Goal: Information Seeking & Learning: Find contact information

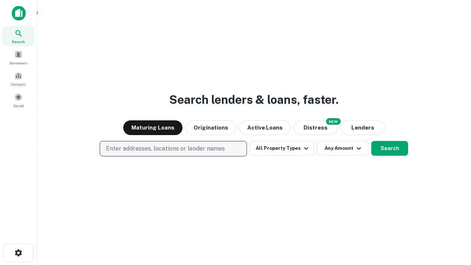
click at [173, 149] on p "Enter addresses, locations or lender names" at bounding box center [165, 148] width 119 height 9
type input "**********"
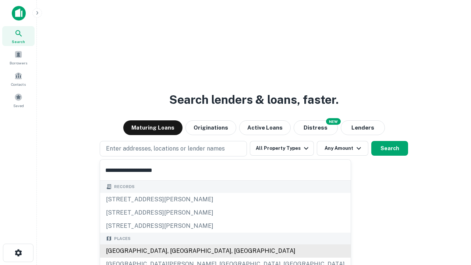
click at [176, 251] on div "[GEOGRAPHIC_DATA], [GEOGRAPHIC_DATA], [GEOGRAPHIC_DATA]" at bounding box center [225, 250] width 251 height 13
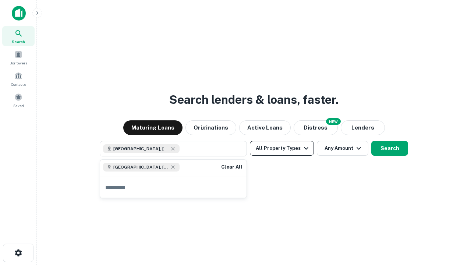
click at [282, 148] on button "All Property Types" at bounding box center [282, 148] width 64 height 15
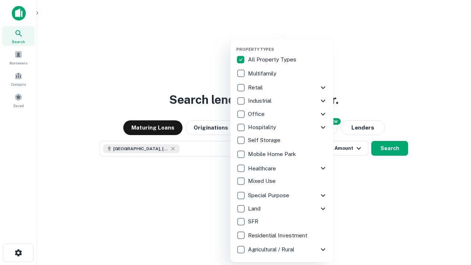
click at [288, 45] on button "button" at bounding box center [287, 45] width 103 height 0
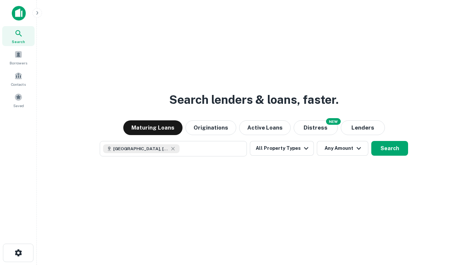
scroll to position [12, 0]
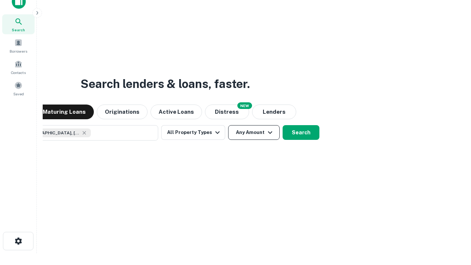
click at [228, 125] on button "Any Amount" at bounding box center [254, 132] width 52 height 15
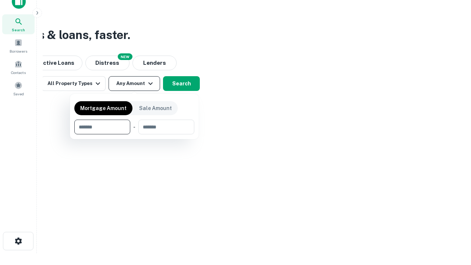
type input "*******"
click at [134, 134] on button "button" at bounding box center [134, 134] width 120 height 0
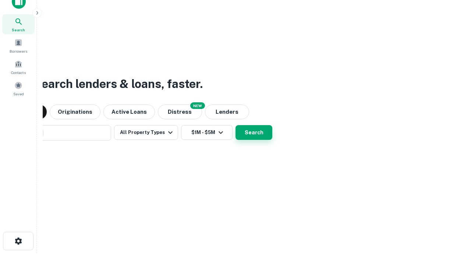
click at [235, 125] on button "Search" at bounding box center [253, 132] width 37 height 15
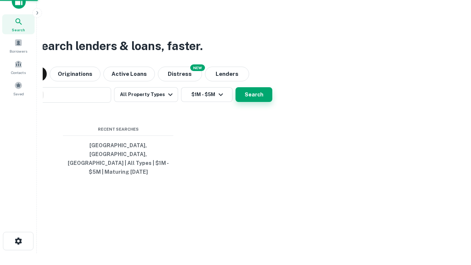
scroll to position [24, 208]
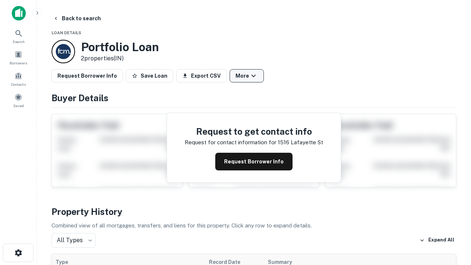
click at [246, 76] on button "More" at bounding box center [247, 75] width 34 height 13
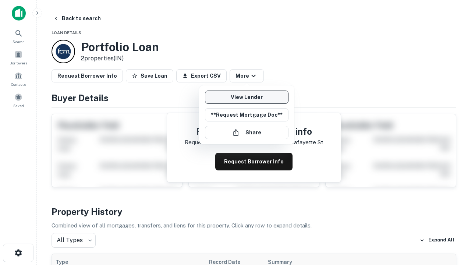
click at [246, 97] on link "View Lender" at bounding box center [247, 97] width 84 height 13
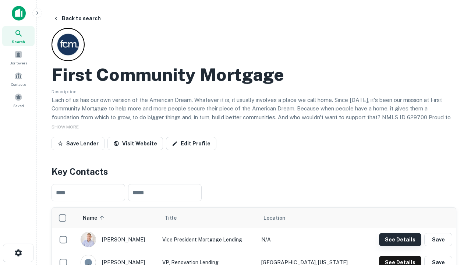
click at [400, 239] on button "See Details" at bounding box center [400, 239] width 42 height 13
